Goal: Transaction & Acquisition: Purchase product/service

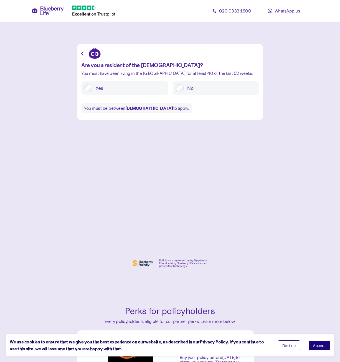
click at [108, 87] on label "Yes" at bounding box center [128, 88] width 73 height 8
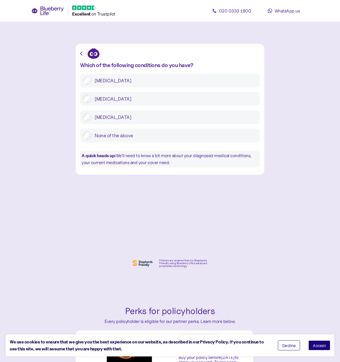
click at [139, 99] on label "[MEDICAL_DATA]" at bounding box center [174, 99] width 166 height 8
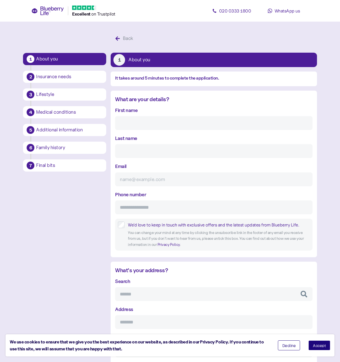
scroll to position [11, 0]
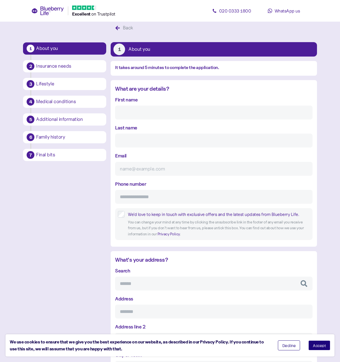
click at [82, 8] on icon at bounding box center [79, 8] width 4 height 4
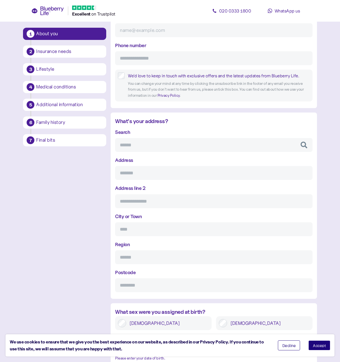
click at [325, 348] on button "Accept" at bounding box center [319, 346] width 22 height 10
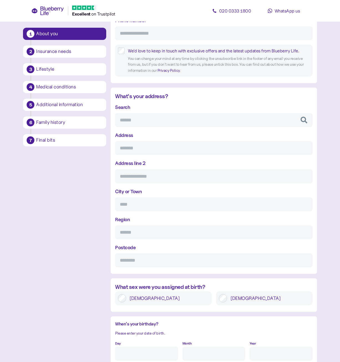
scroll to position [409, 0]
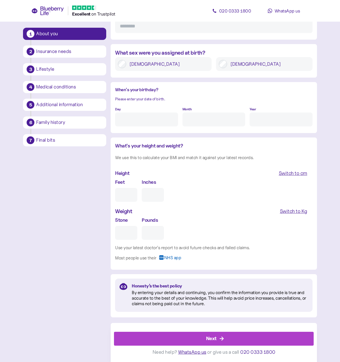
click at [177, 259] on span "NHS app" at bounding box center [172, 259] width 17 height 9
click at [174, 258] on span "NHS app" at bounding box center [172, 259] width 17 height 9
click at [164, 257] on rect at bounding box center [161, 257] width 4 height 4
click at [281, 209] on div "Switch to Kg" at bounding box center [293, 212] width 27 height 8
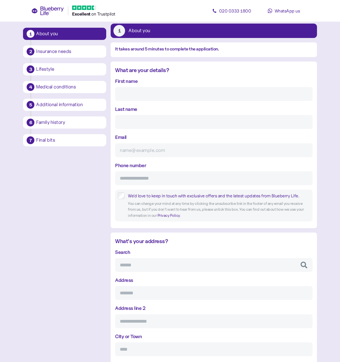
scroll to position [0, 0]
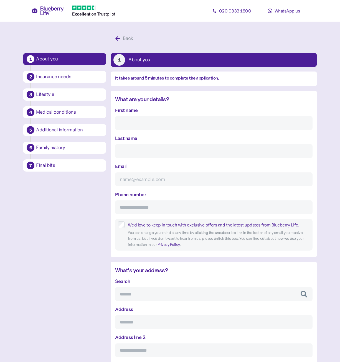
click at [194, 121] on input "First name" at bounding box center [213, 123] width 197 height 14
type input "[PERSON_NAME]"
type input "[EMAIL_ADDRESS][DOMAIN_NAME]"
type input "**********"
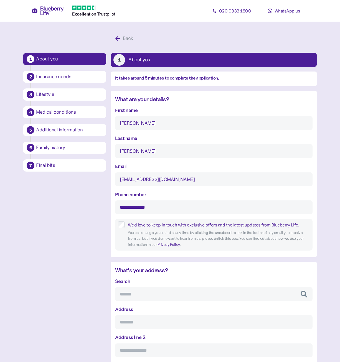
type input "*******"
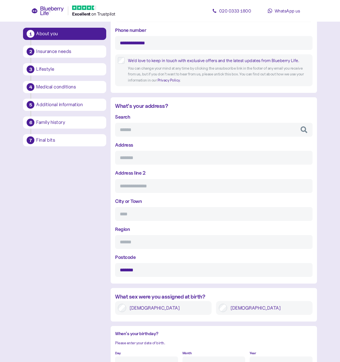
scroll to position [166, 0]
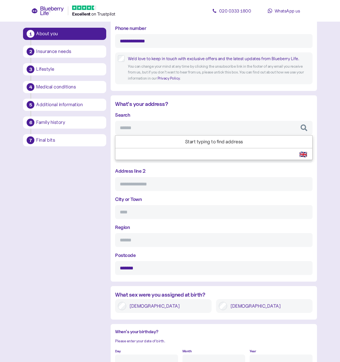
click at [150, 128] on input "Search" at bounding box center [213, 128] width 197 height 14
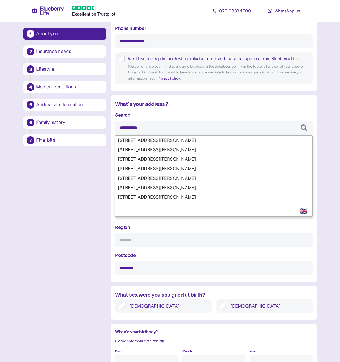
type input "**********"
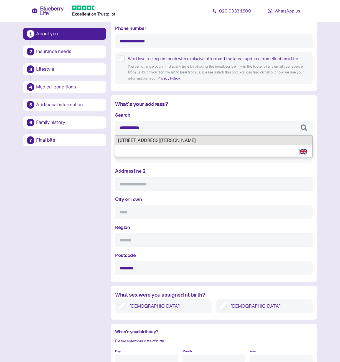
type input "*******"
type input "**********"
type input "*******"
type input "*****"
type input "*******"
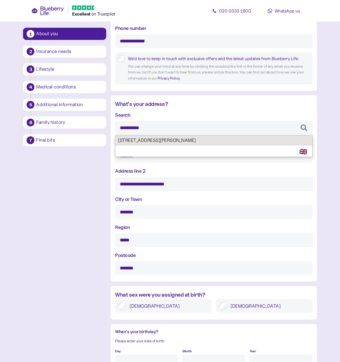
click at [155, 142] on div "**********" at bounding box center [213, 193] width 197 height 164
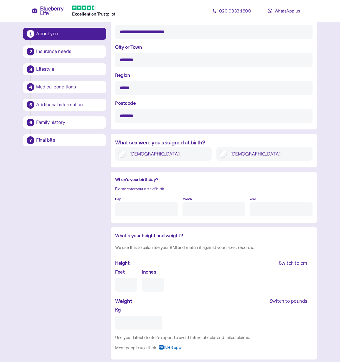
scroll to position [361, 0]
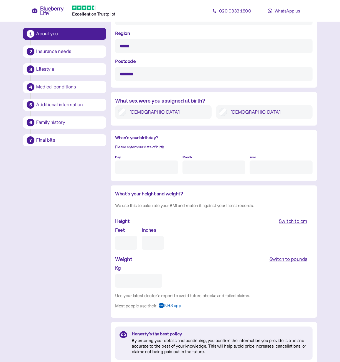
type input "**********"
click at [255, 111] on label "[DEMOGRAPHIC_DATA]" at bounding box center [268, 112] width 83 height 8
click at [161, 162] on input "Day" at bounding box center [146, 168] width 63 height 14
type input "2"
type input "5"
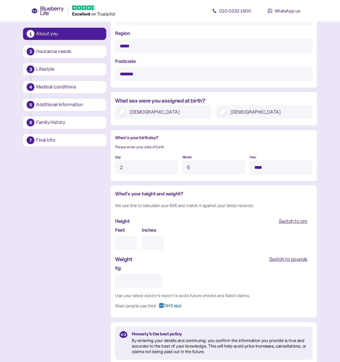
type input "****"
click at [127, 246] on input "Feet" at bounding box center [126, 243] width 22 height 14
type input "6"
type input "0"
type input "6"
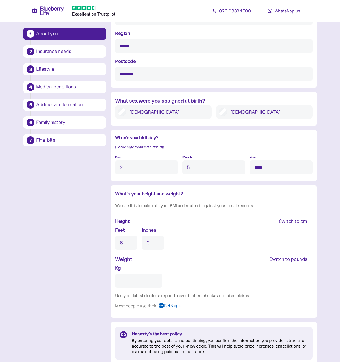
drag, startPoint x: 159, startPoint y: 240, endPoint x: 115, endPoint y: 238, distance: 43.6
click at [115, 238] on div "Feet 6 Inches 0" at bounding box center [213, 238] width 197 height 24
type input "1"
click at [126, 284] on input "Kg" at bounding box center [138, 281] width 47 height 14
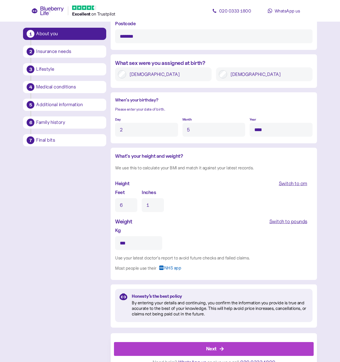
scroll to position [409, 0]
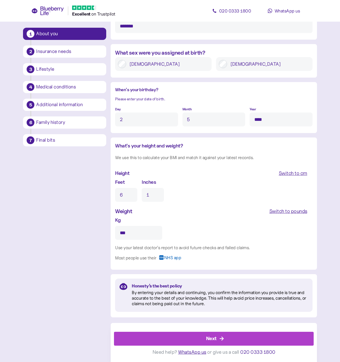
type input "***"
click at [207, 337] on div "Next" at bounding box center [211, 338] width 11 height 7
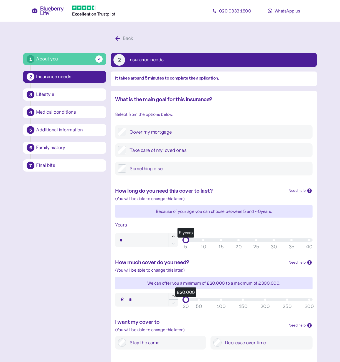
click at [183, 153] on label "Take care of my loved ones" at bounding box center [217, 150] width 183 height 8
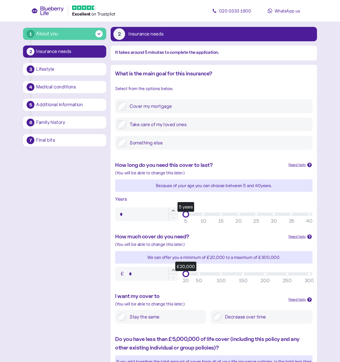
scroll to position [28, 0]
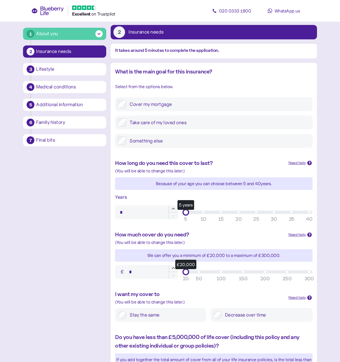
type input "**"
click at [257, 214] on div "5 years" at bounding box center [248, 212] width 130 height 7
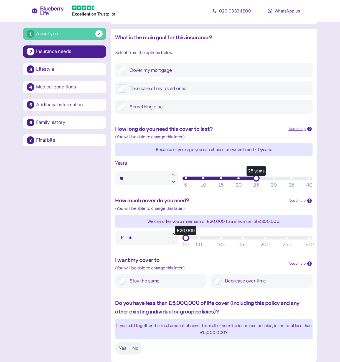
scroll to position [83, 0]
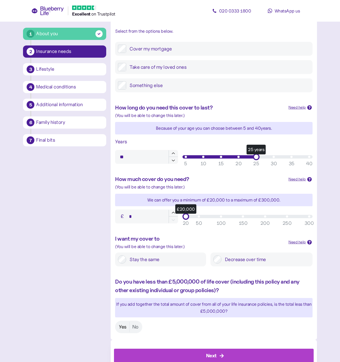
click at [128, 328] on label "Yes" at bounding box center [122, 327] width 13 height 10
click at [247, 221] on div "150" at bounding box center [243, 223] width 9 height 7
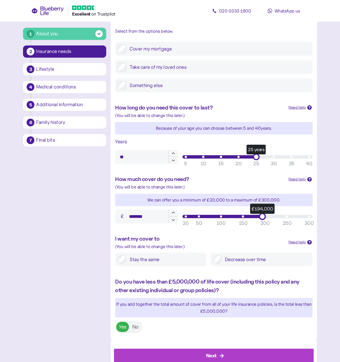
click at [263, 217] on div "£194,000" at bounding box center [247, 216] width 123 height 3
click at [245, 216] on div "£154,000" at bounding box center [247, 216] width 123 height 3
type input "*******"
drag, startPoint x: 245, startPoint y: 216, endPoint x: 266, endPoint y: 219, distance: 21.5
click at [266, 219] on div "£200,000" at bounding box center [265, 216] width 7 height 7
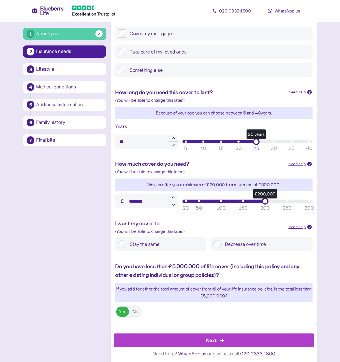
scroll to position [100, 0]
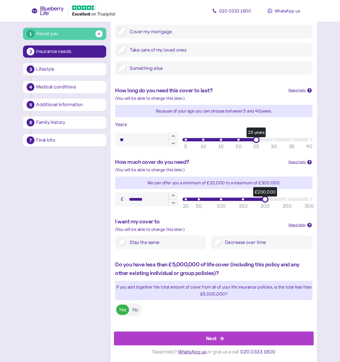
click at [217, 336] on div "Next" at bounding box center [215, 338] width 187 height 13
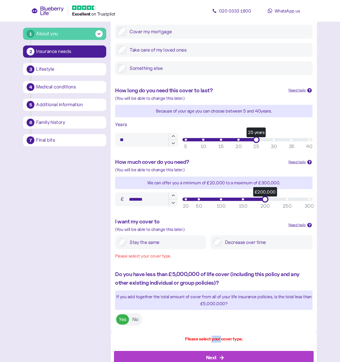
click at [217, 336] on div "Please select your cover type." at bounding box center [214, 339] width 58 height 7
click at [157, 243] on label "Stay the same" at bounding box center [164, 242] width 77 height 8
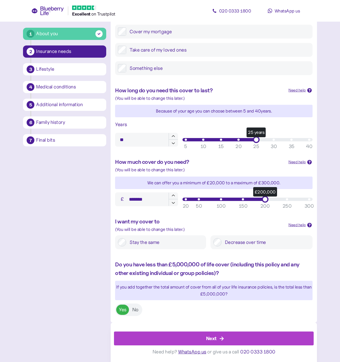
click at [195, 336] on div "Next" at bounding box center [215, 338] width 187 height 13
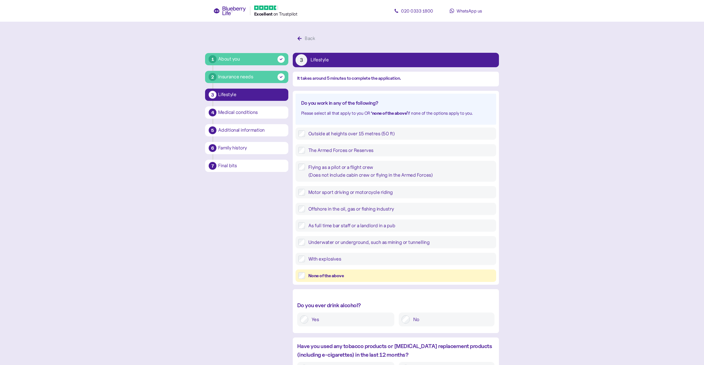
click at [333, 280] on div "None of the above" at bounding box center [395, 275] width 201 height 12
click at [333, 278] on div "None of the above" at bounding box center [400, 275] width 185 height 7
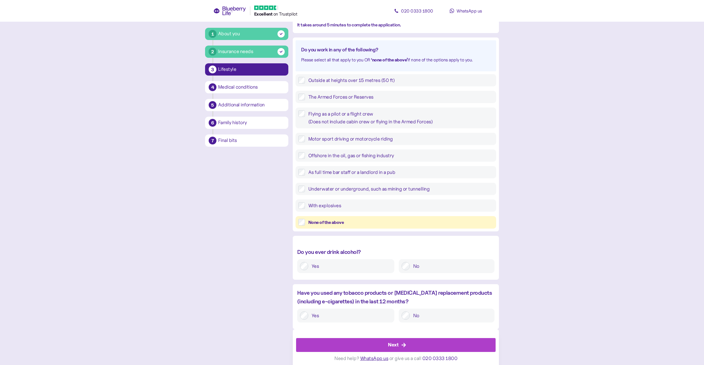
scroll to position [57, 0]
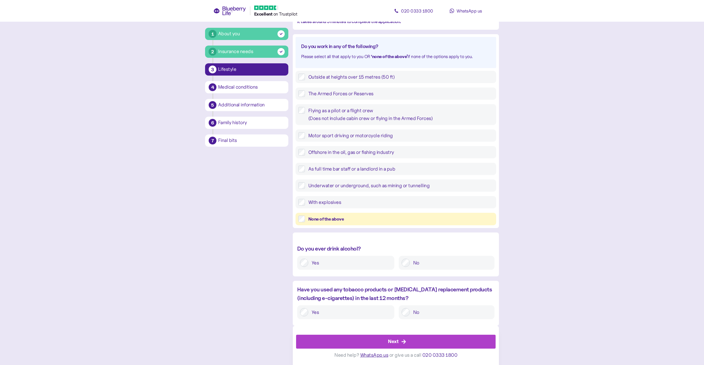
click at [344, 257] on div "No" at bounding box center [447, 262] width 96 height 14
click at [344, 267] on div "No" at bounding box center [447, 262] width 96 height 14
click at [344, 340] on icon "button" at bounding box center [403, 341] width 5 height 5
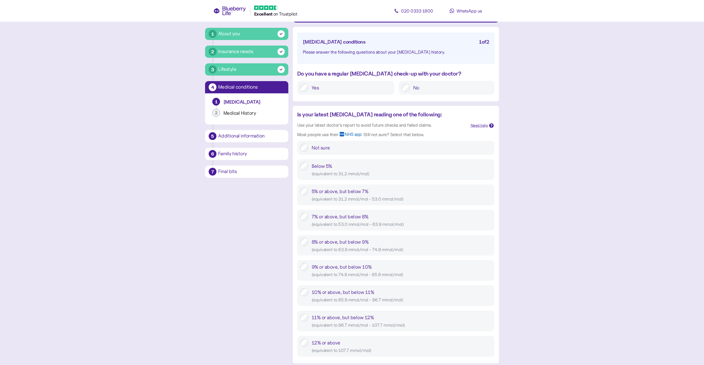
scroll to position [55, 0]
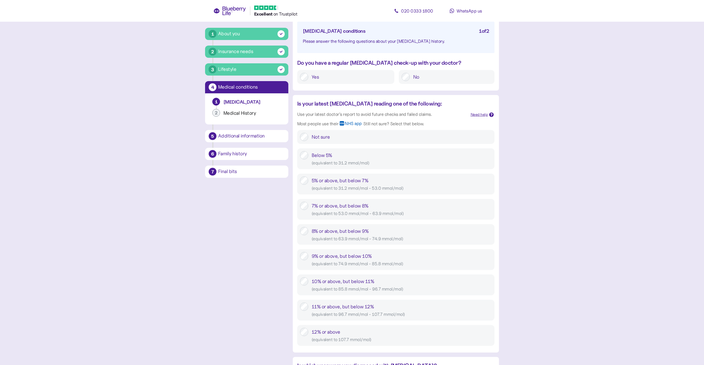
click at [344, 114] on div "Need help" at bounding box center [478, 115] width 17 height 6
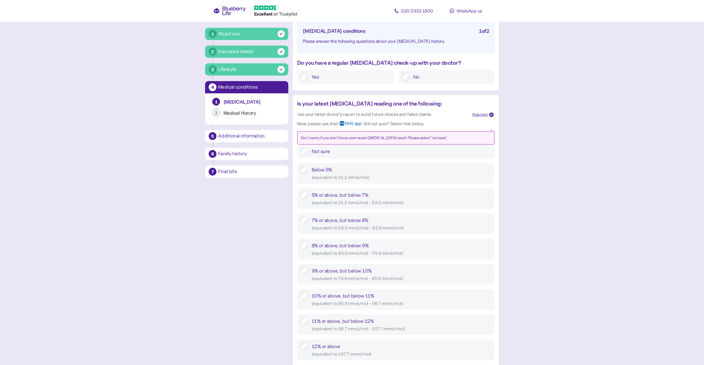
click at [344, 114] on div "Hide help" at bounding box center [480, 115] width 16 height 6
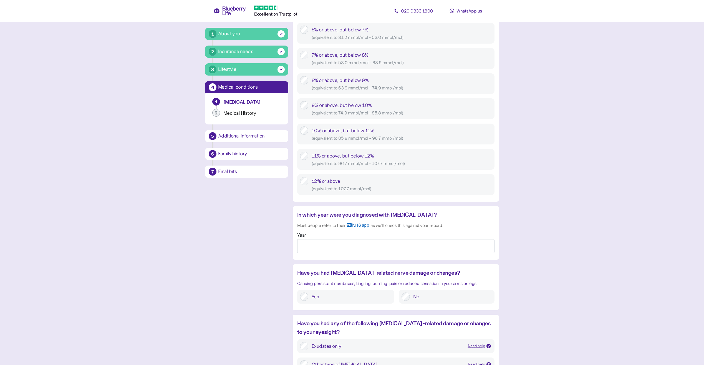
scroll to position [222, 0]
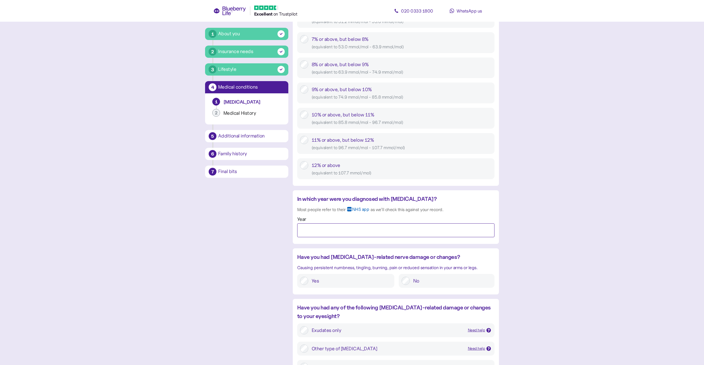
click at [344, 226] on input "Year" at bounding box center [395, 230] width 197 height 14
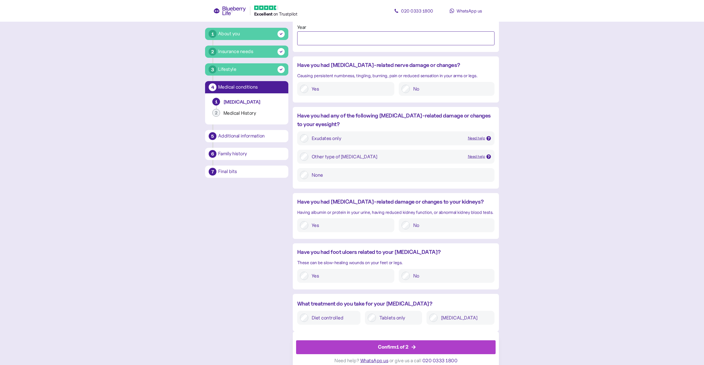
scroll to position [419, 0]
